Goal: Information Seeking & Learning: Learn about a topic

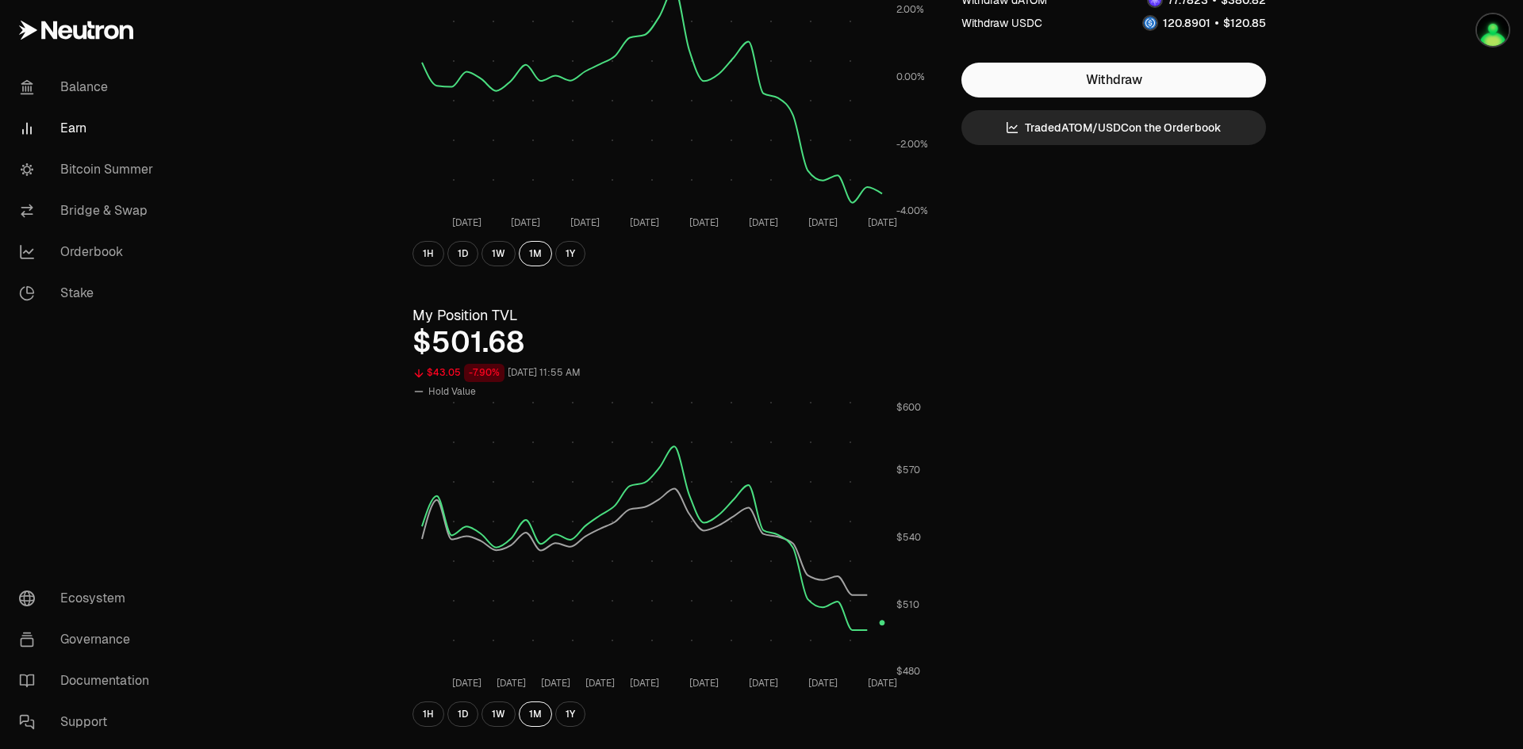
scroll to position [317, 0]
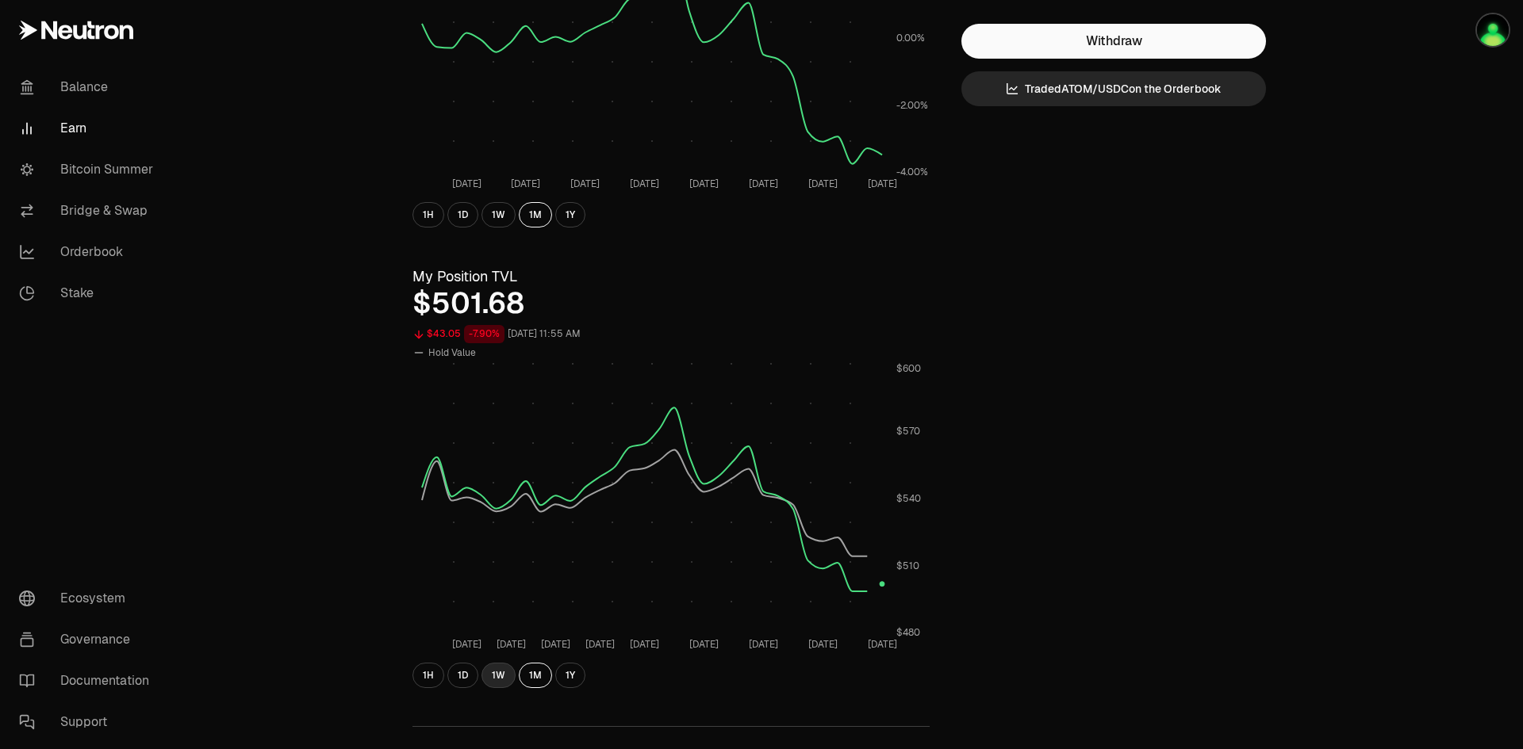
click at [499, 680] on button "1W" at bounding box center [498, 675] width 34 height 25
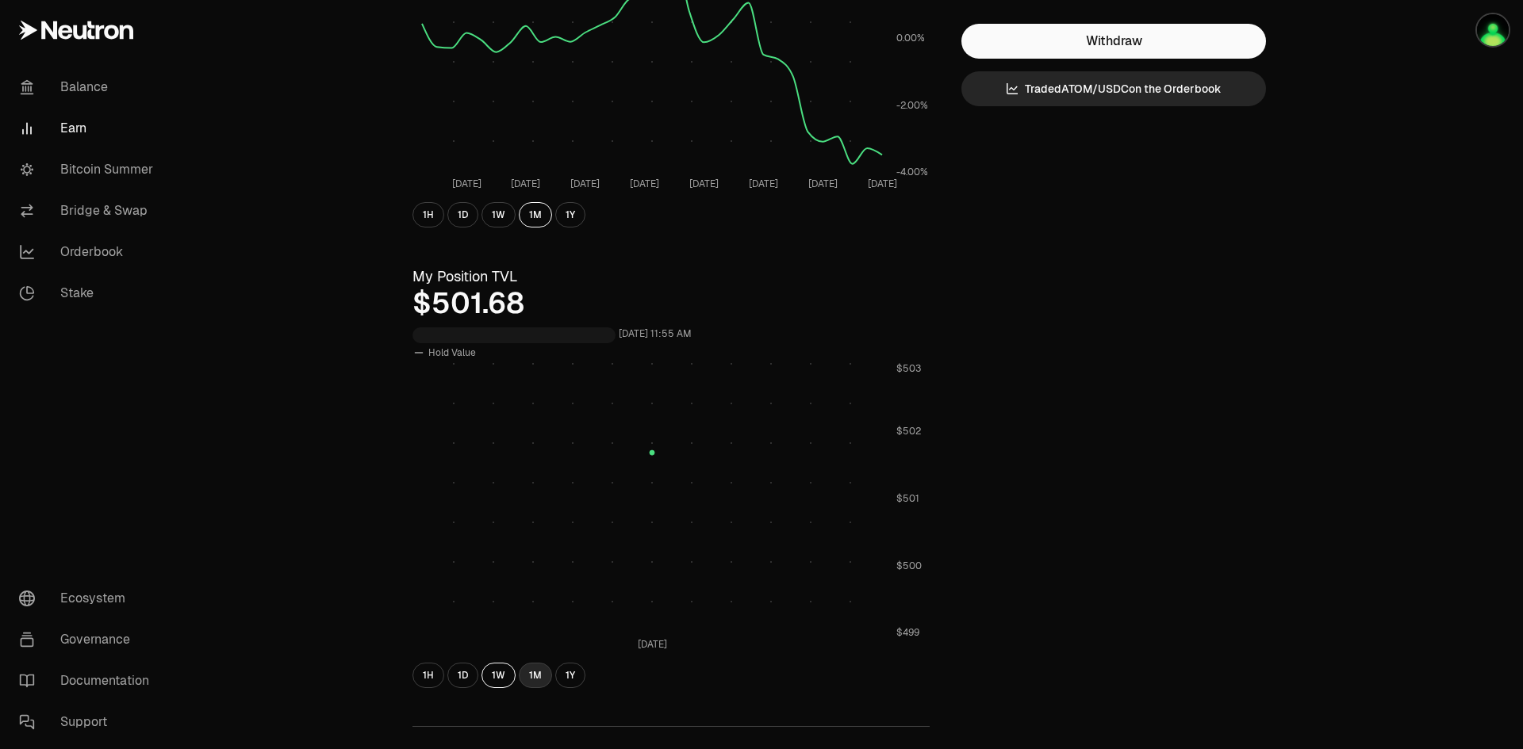
click at [533, 676] on button "1M" at bounding box center [535, 675] width 33 height 25
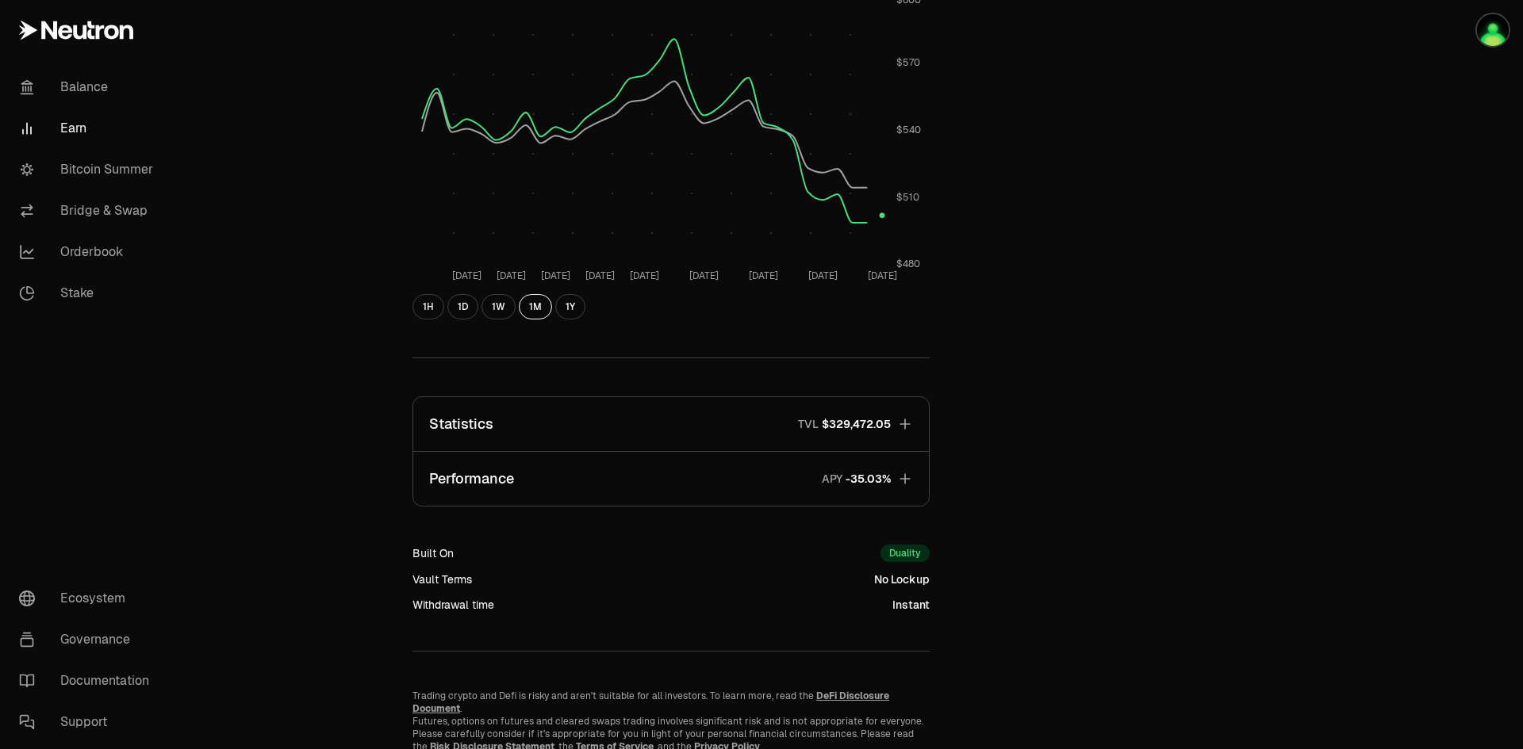
scroll to position [741, 0]
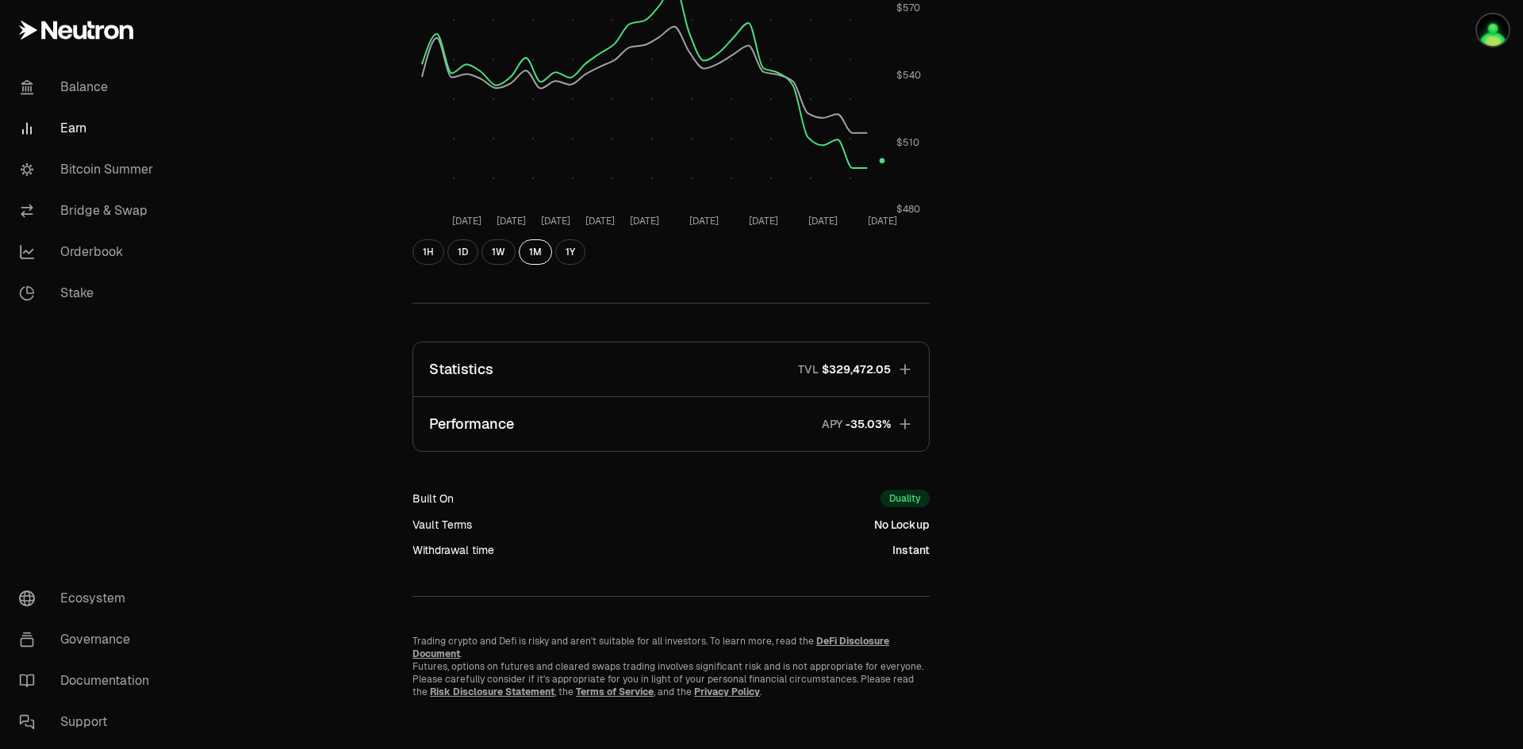
click at [902, 365] on icon "button" at bounding box center [905, 370] width 16 height 16
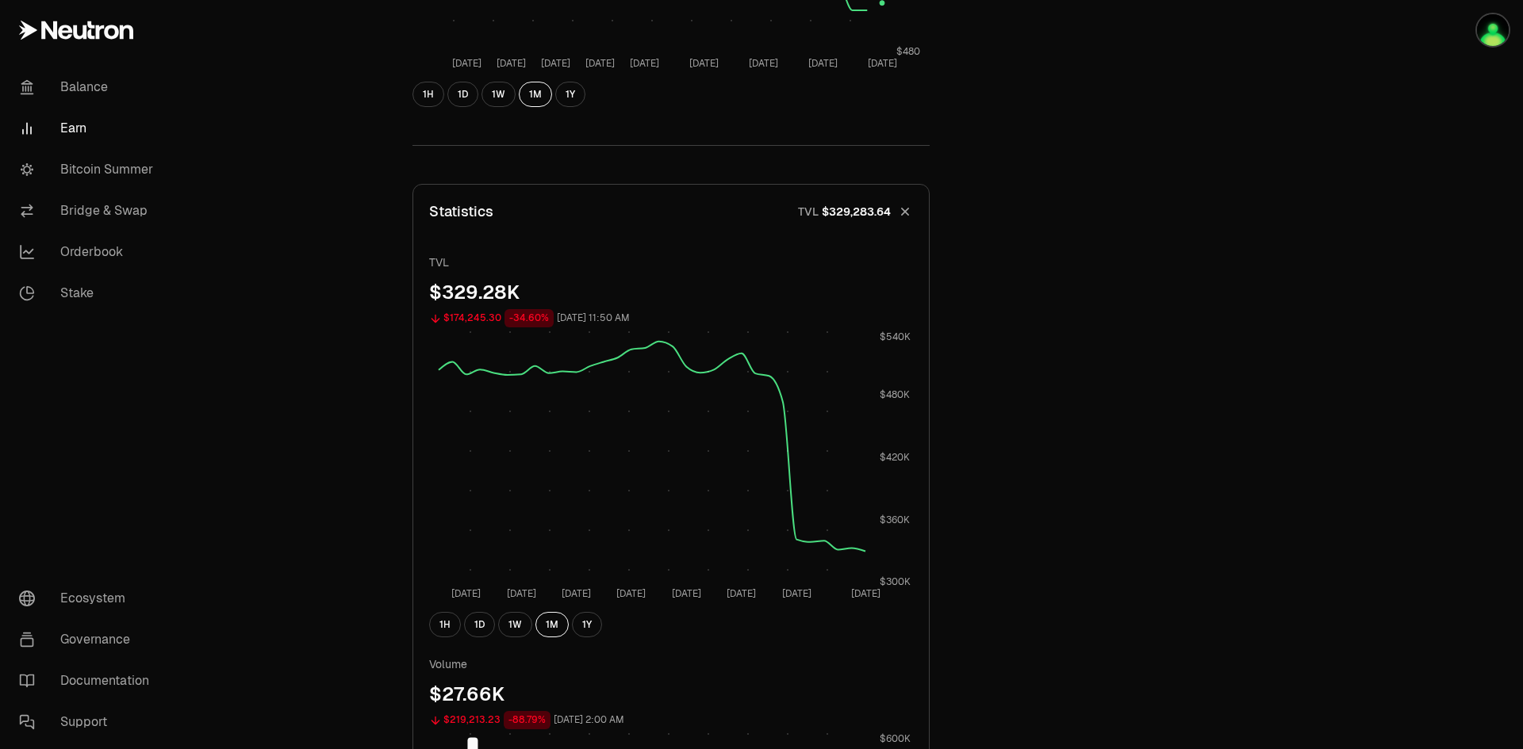
scroll to position [899, 0]
click at [485, 632] on button "1D" at bounding box center [479, 623] width 31 height 25
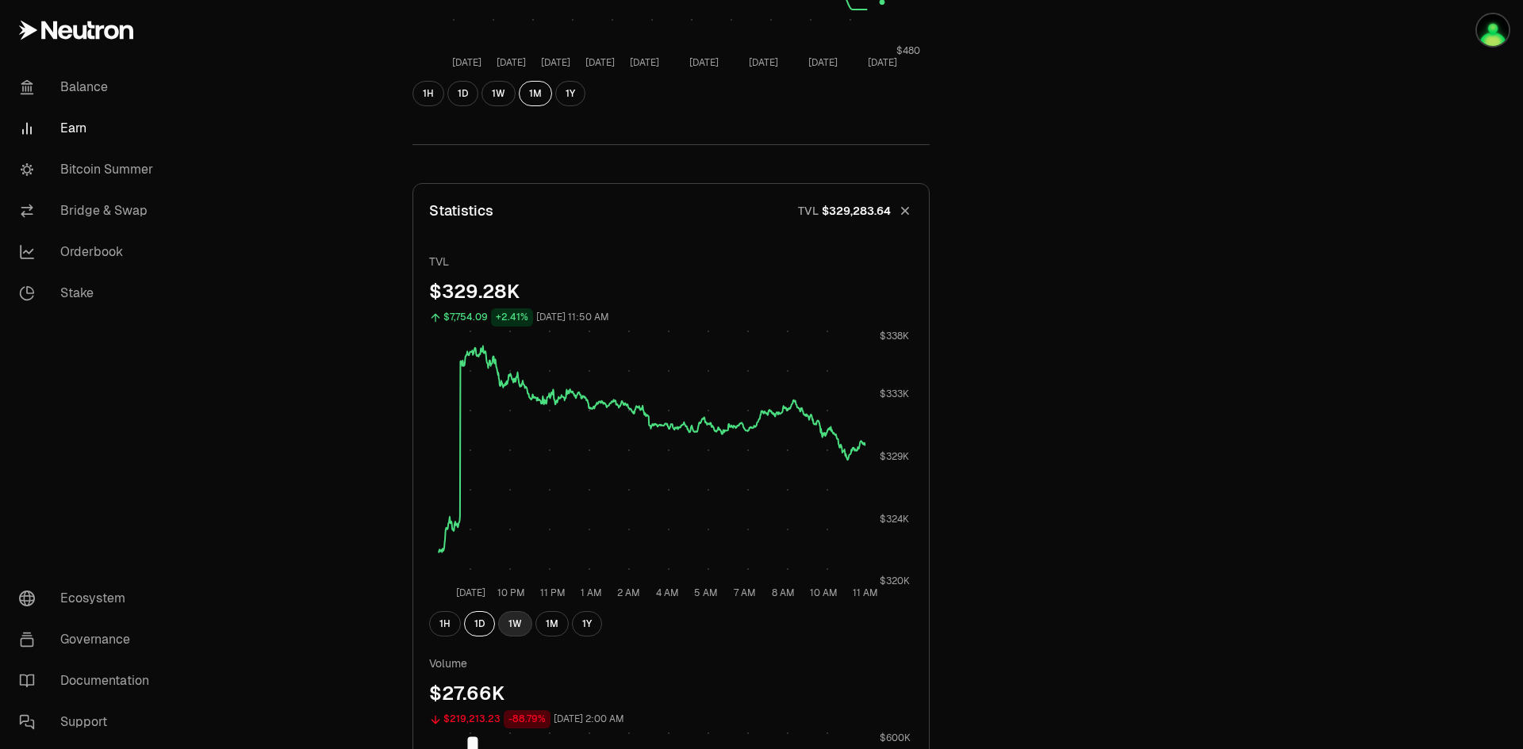
click at [516, 626] on button "1W" at bounding box center [515, 623] width 34 height 25
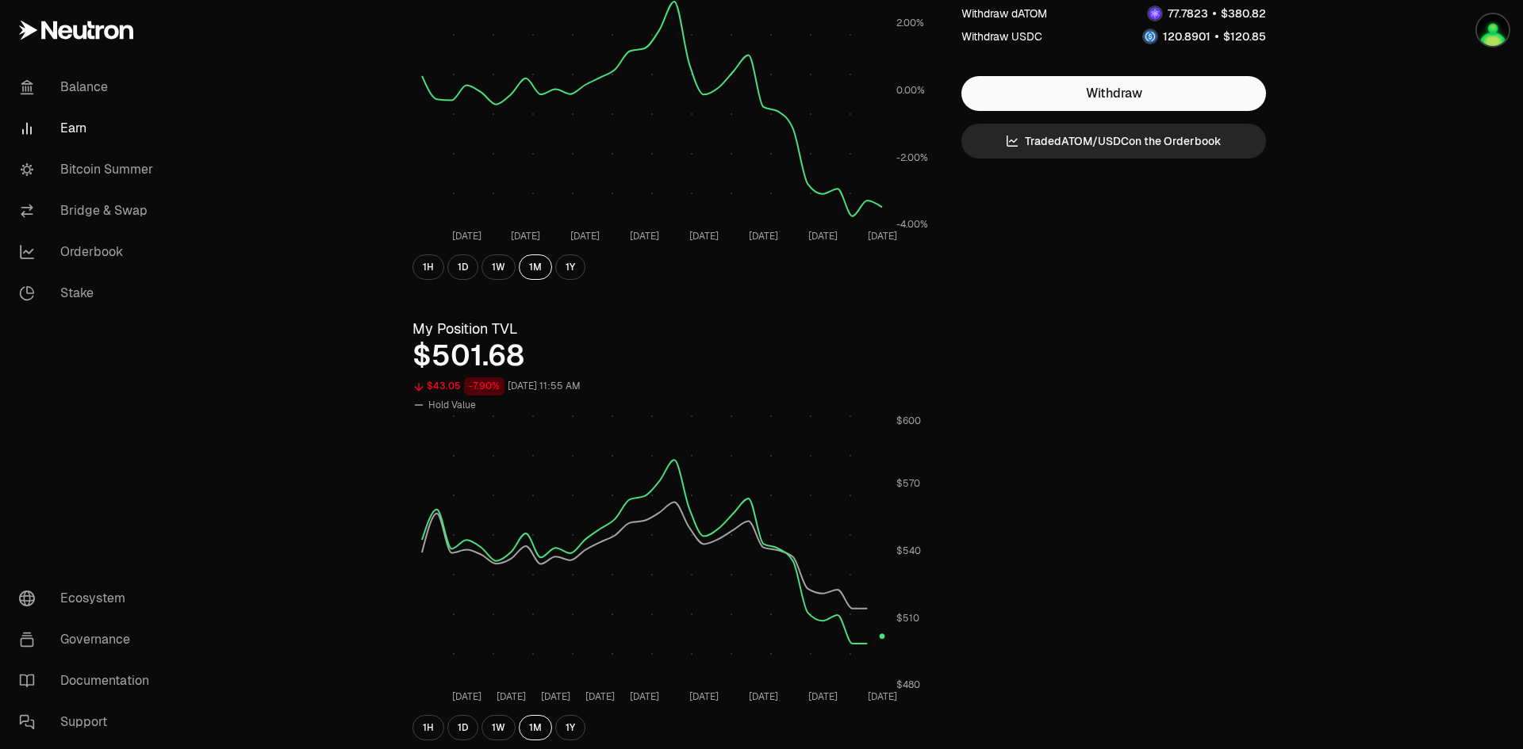
scroll to position [344, 0]
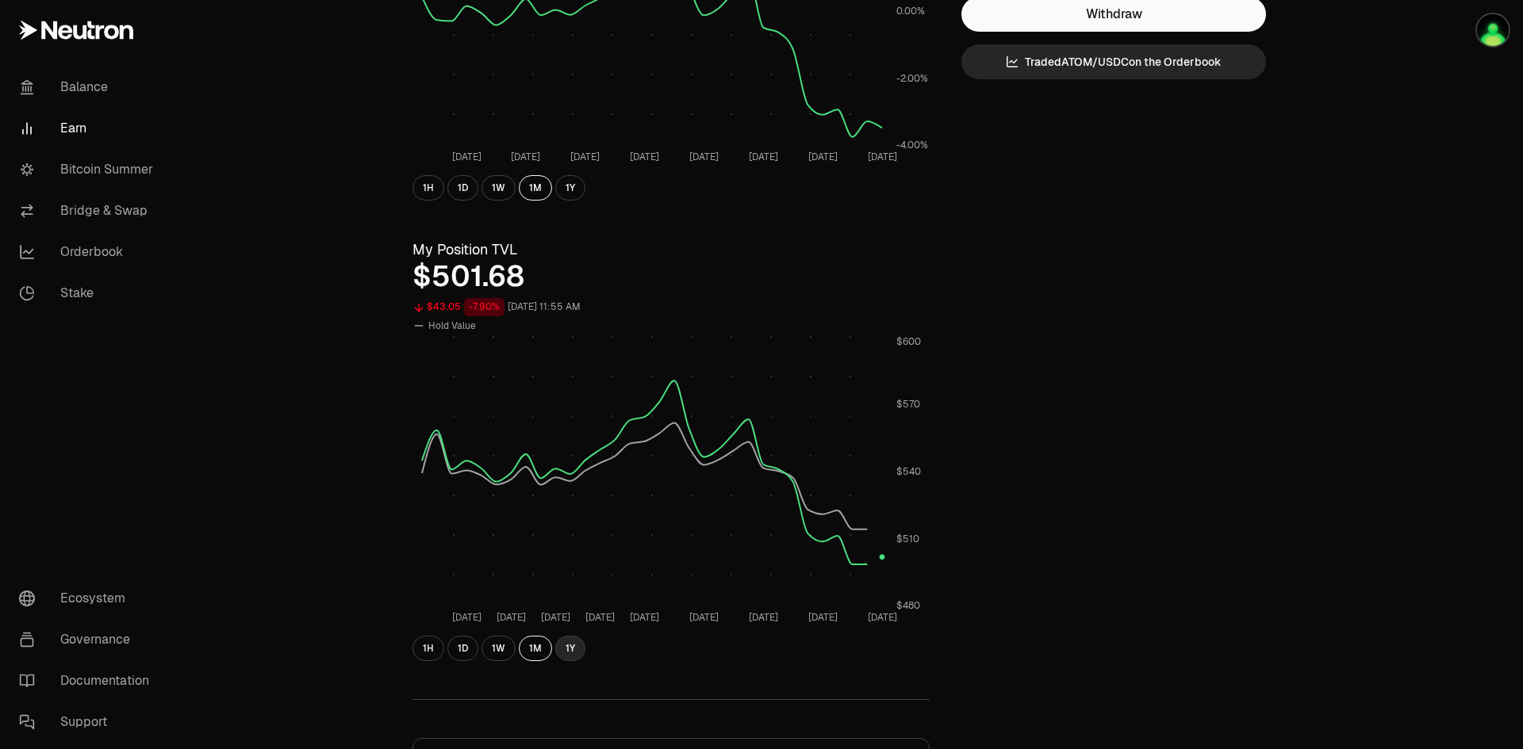
click at [572, 654] on button "1Y" at bounding box center [570, 648] width 30 height 25
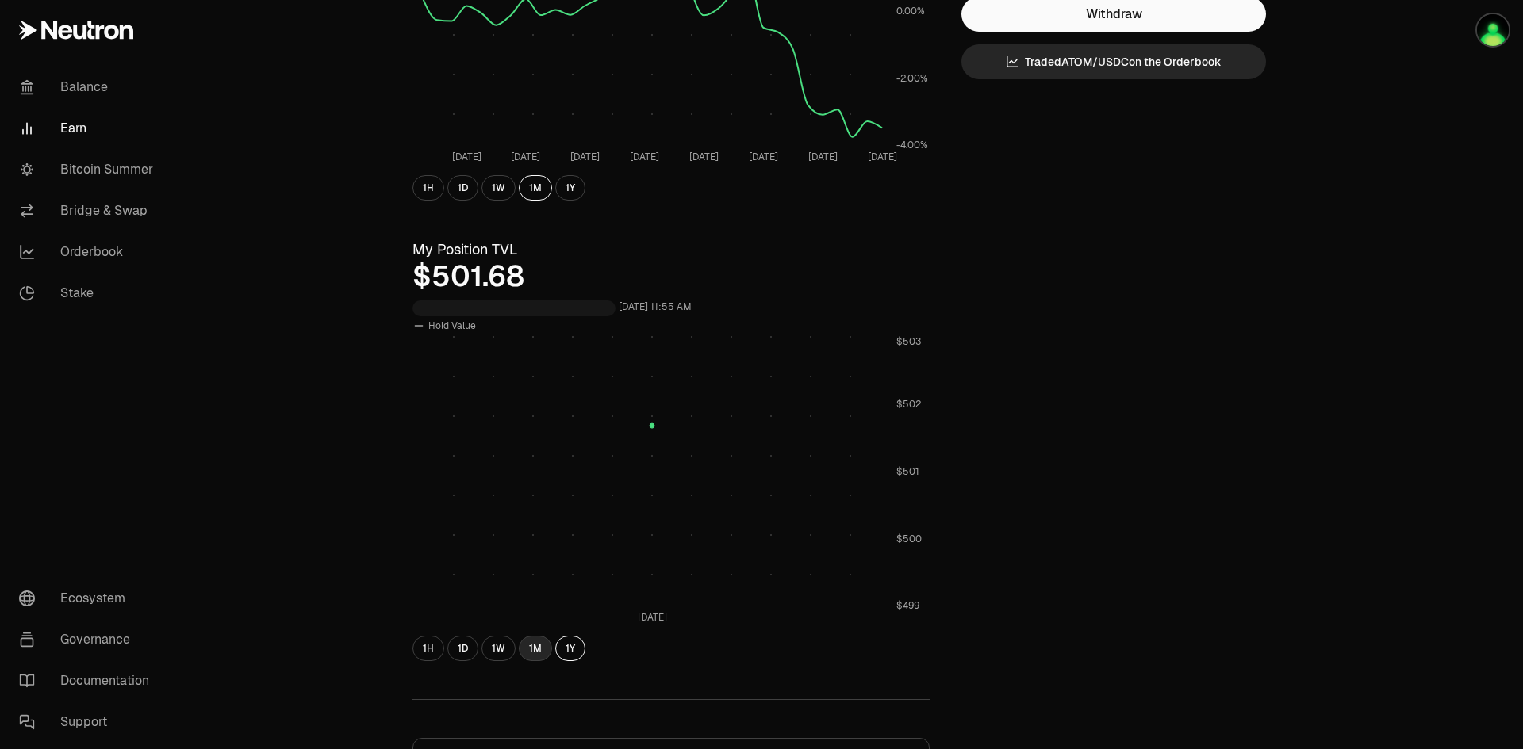
click at [542, 648] on button "1M" at bounding box center [535, 648] width 33 height 25
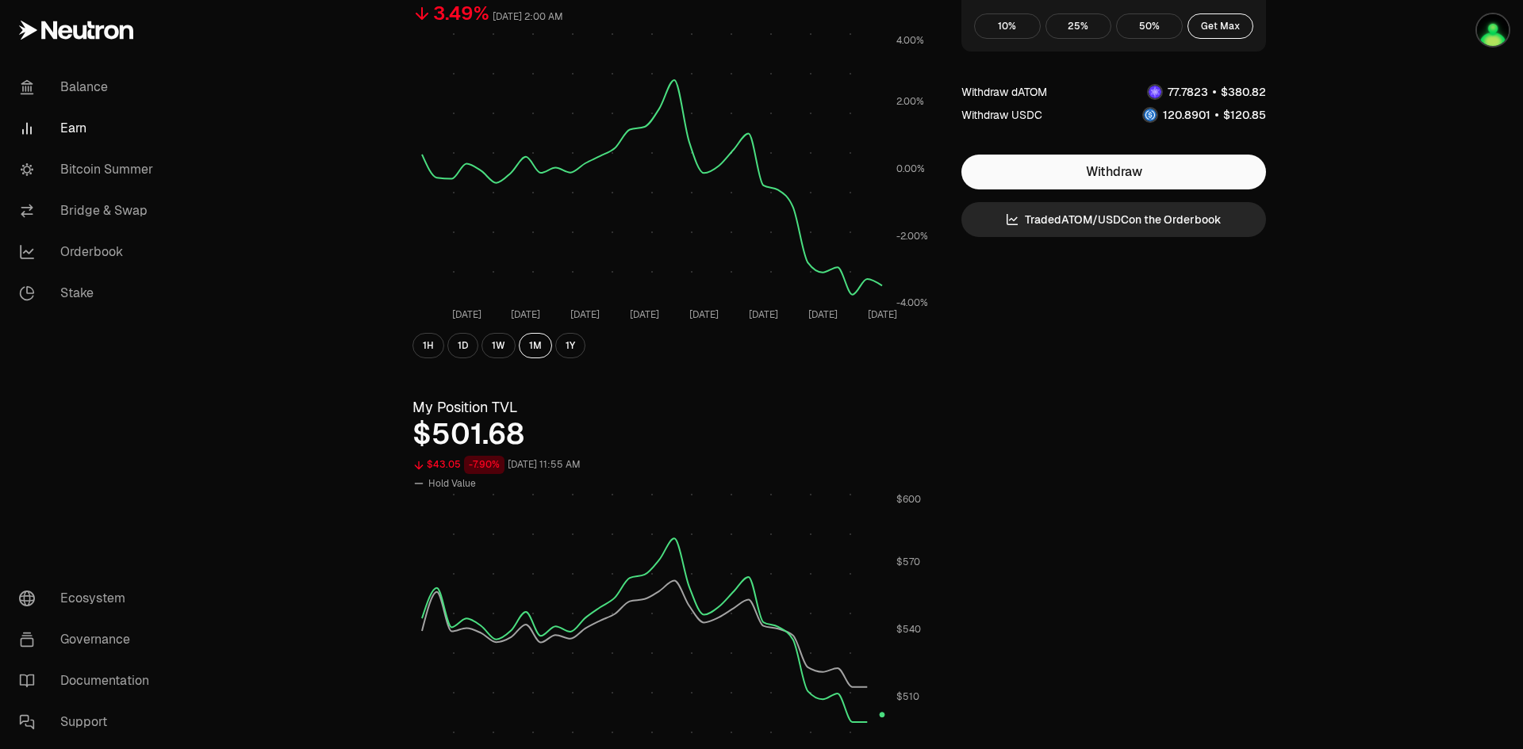
scroll to position [0, 0]
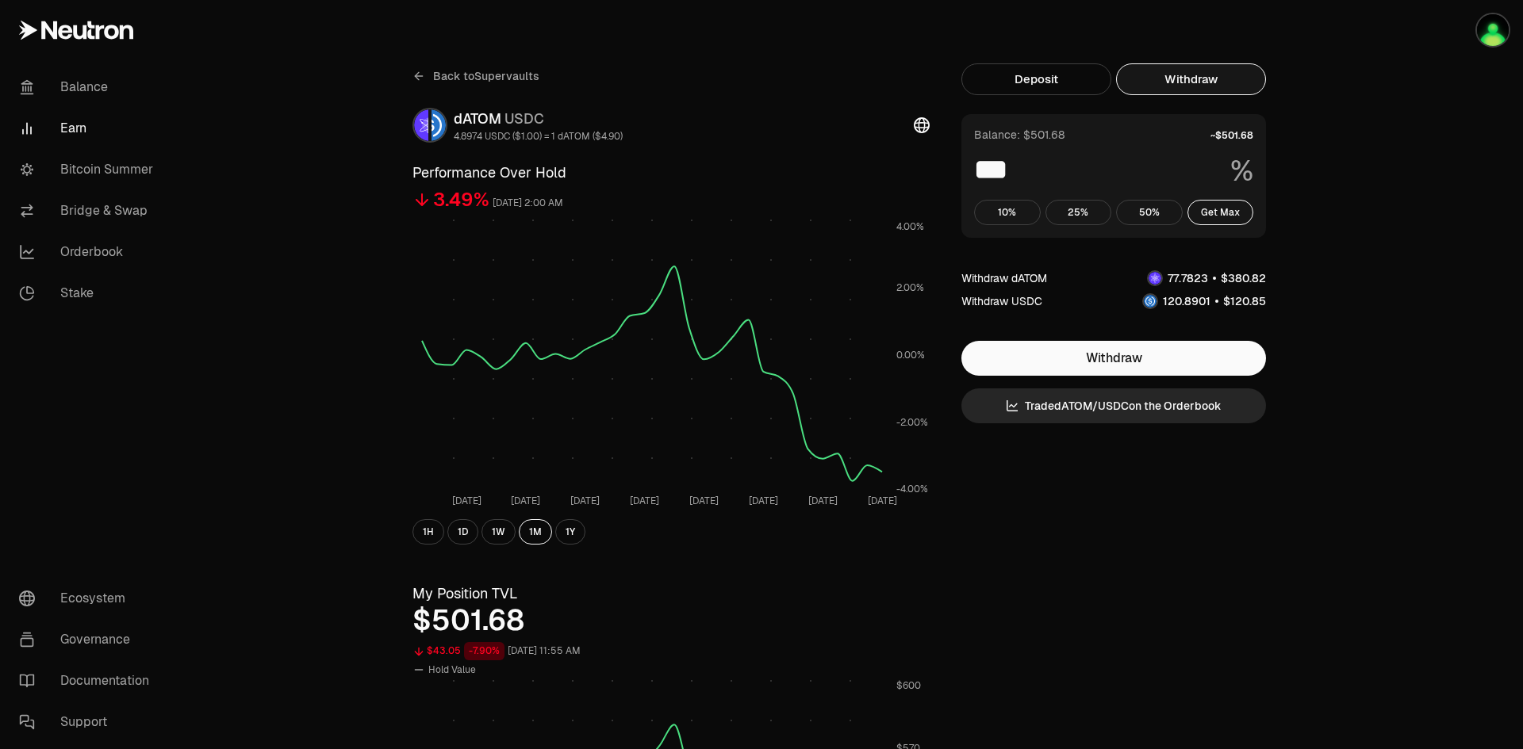
click at [504, 73] on span "Back to Supervaults" at bounding box center [486, 76] width 106 height 16
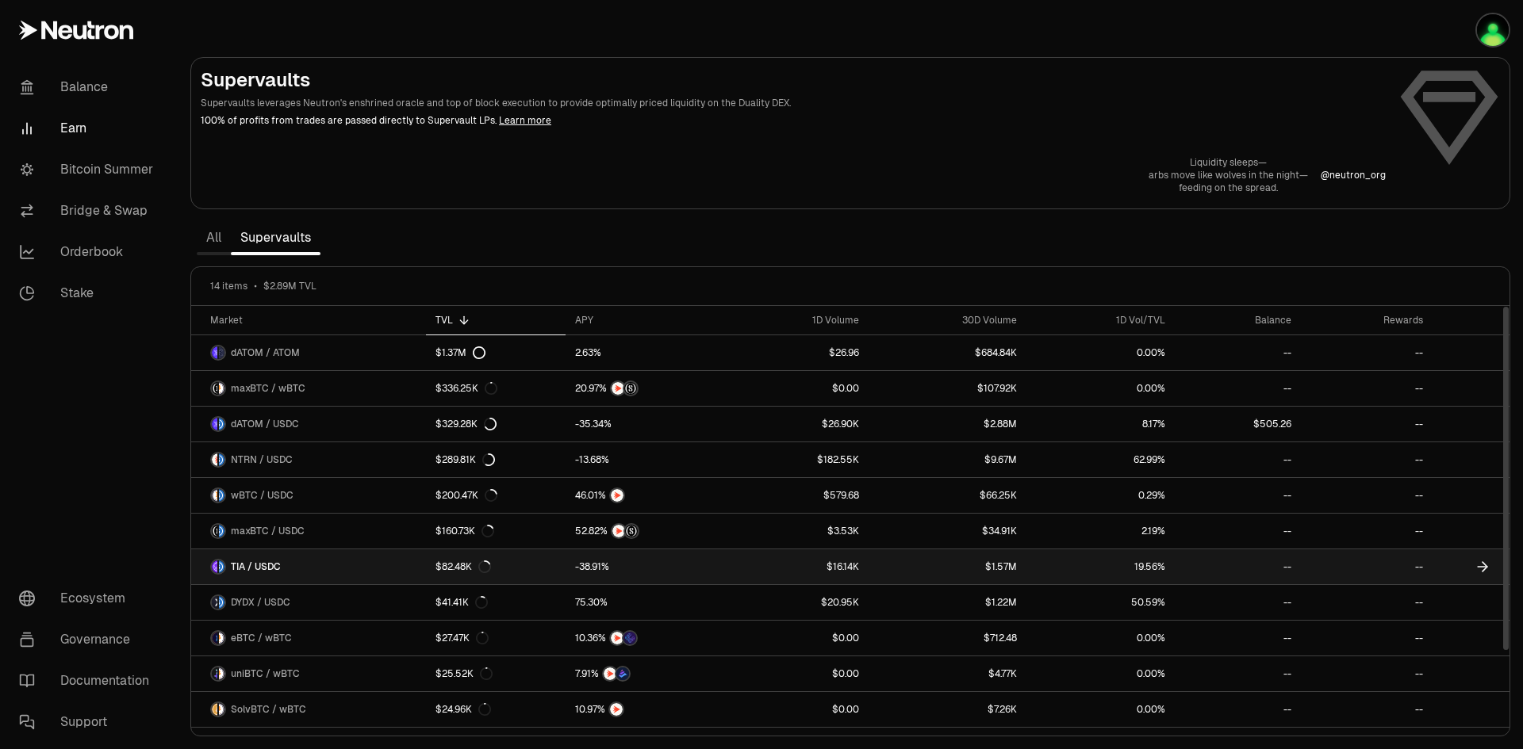
click at [255, 562] on span "TIA / USDC" at bounding box center [256, 567] width 50 height 13
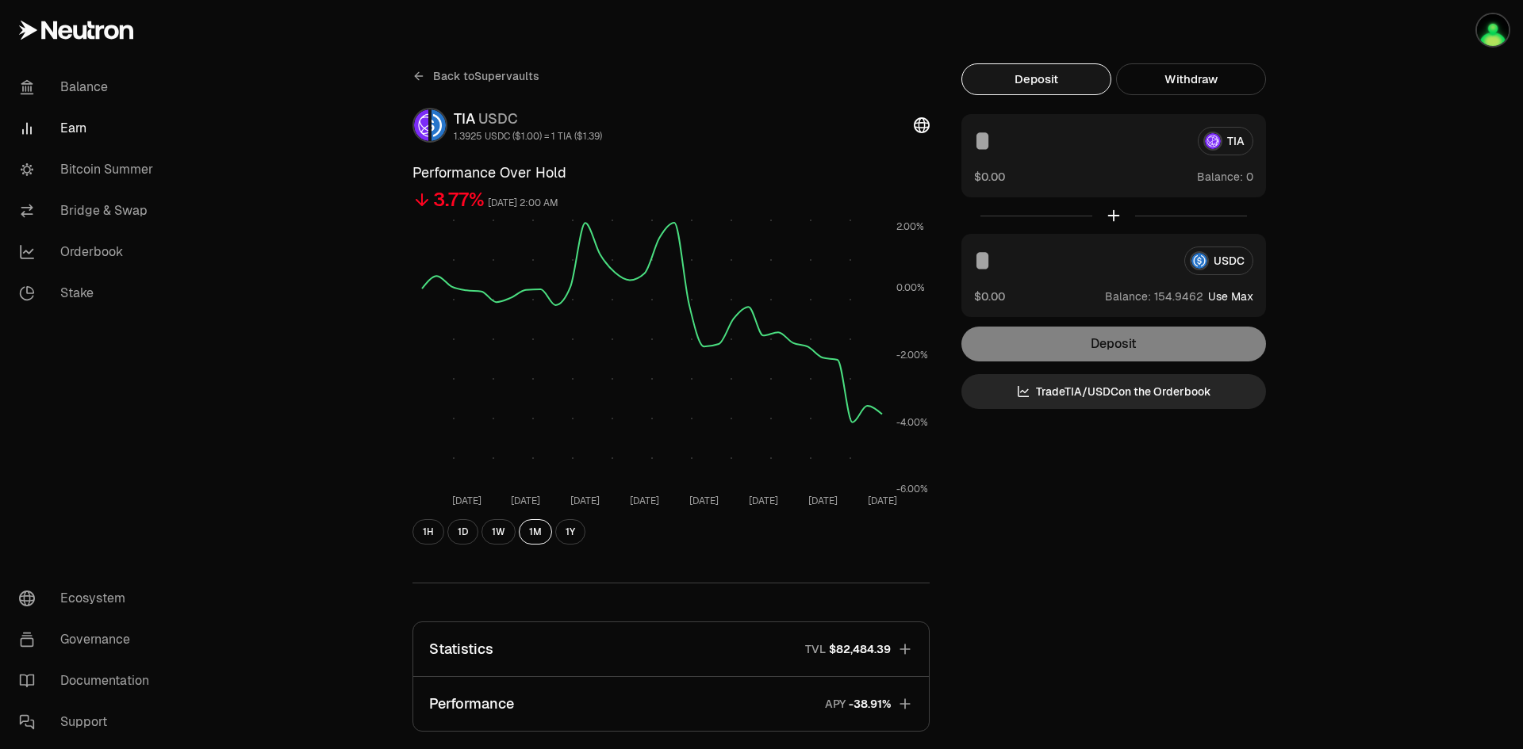
click at [67, 117] on link "Earn" at bounding box center [88, 128] width 165 height 41
